Goal: Transaction & Acquisition: Purchase product/service

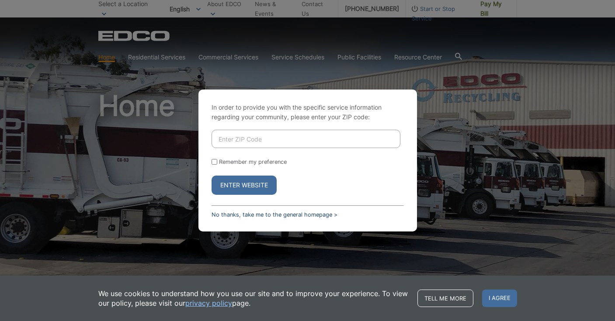
click at [246, 215] on link "No thanks, take me to the general homepage >" at bounding box center [274, 214] width 126 height 7
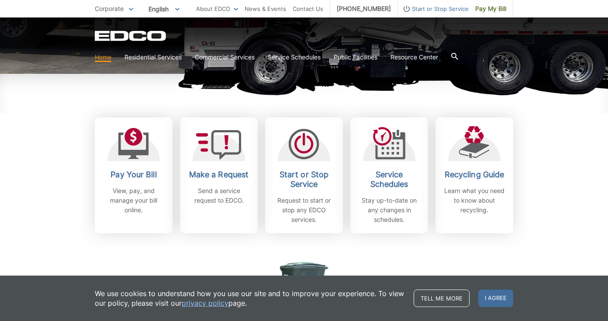
scroll to position [213, 0]
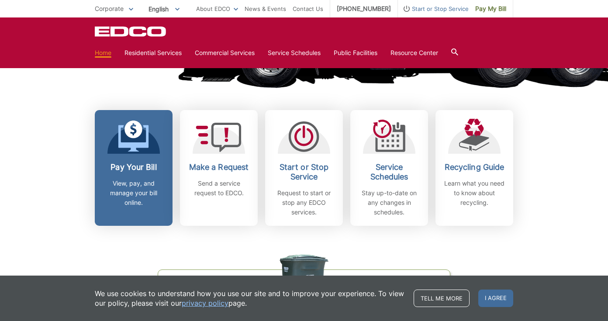
click at [135, 138] on icon at bounding box center [134, 130] width 18 height 18
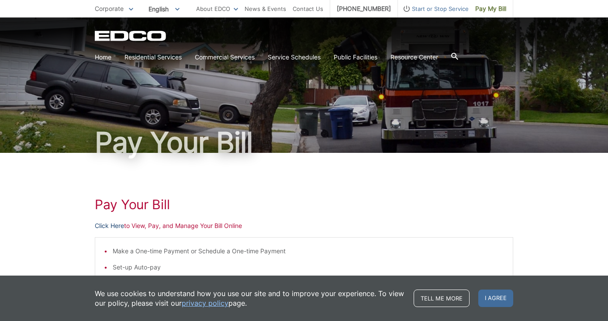
click at [117, 227] on link "Click Here" at bounding box center [109, 226] width 29 height 10
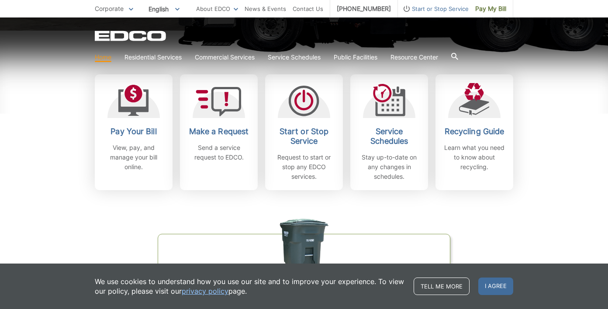
scroll to position [264, 0]
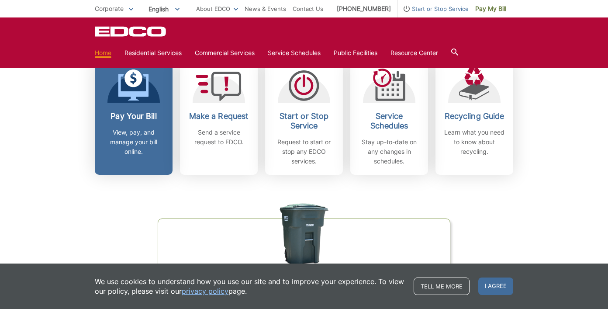
click at [135, 133] on p "View, pay, and manage your bill online." at bounding box center [133, 142] width 65 height 29
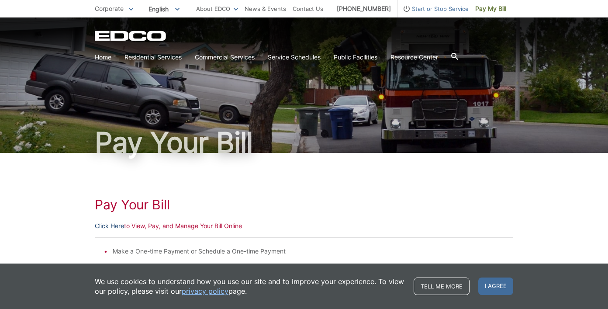
click at [116, 227] on link "Click Here" at bounding box center [109, 226] width 29 height 10
